Goal: Check status: Check status

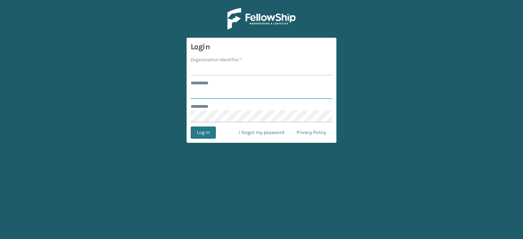
type input "******"
click at [248, 72] on input "Organization Identifier *" at bounding box center [262, 69] width 142 height 12
type input "LifeStyle"
click at [210, 132] on button "Log In" at bounding box center [203, 133] width 25 height 12
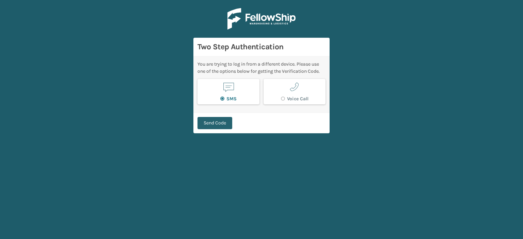
click at [215, 121] on button "Send Code" at bounding box center [215, 123] width 35 height 12
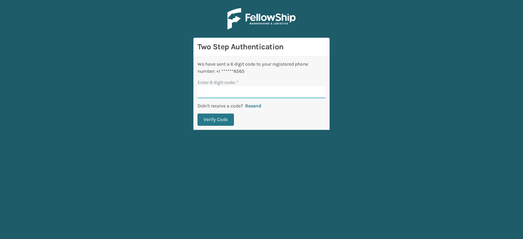
paste input "105556"
type input "105556"
click at [210, 116] on button "Verify Code" at bounding box center [216, 120] width 36 height 12
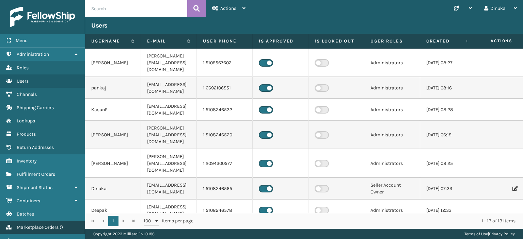
click at [57, 226] on span "Marketplace Orders" at bounding box center [38, 228] width 42 height 6
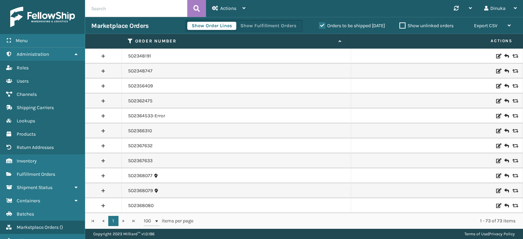
click at [125, 0] on input "text" at bounding box center [136, 8] width 102 height 17
click at [122, 6] on input "text" at bounding box center [136, 8] width 102 height 17
paste input "SO2436494"
click at [199, 11] on icon at bounding box center [196, 8] width 6 height 10
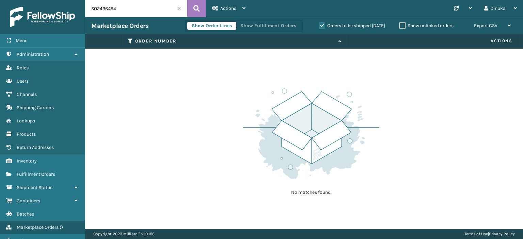
click at [319, 26] on label "Orders to be shipped [DATE]" at bounding box center [352, 26] width 66 height 6
click at [319, 26] on input "Orders to be shipped [DATE]" at bounding box center [319, 24] width 0 height 4
click at [111, 12] on input "SO2436494" at bounding box center [136, 8] width 102 height 17
paste input "3"
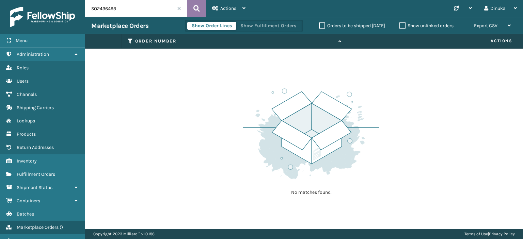
type input "SO2436493"
click at [196, 8] on icon at bounding box center [196, 8] width 6 height 10
